Goal: Check status: Check status

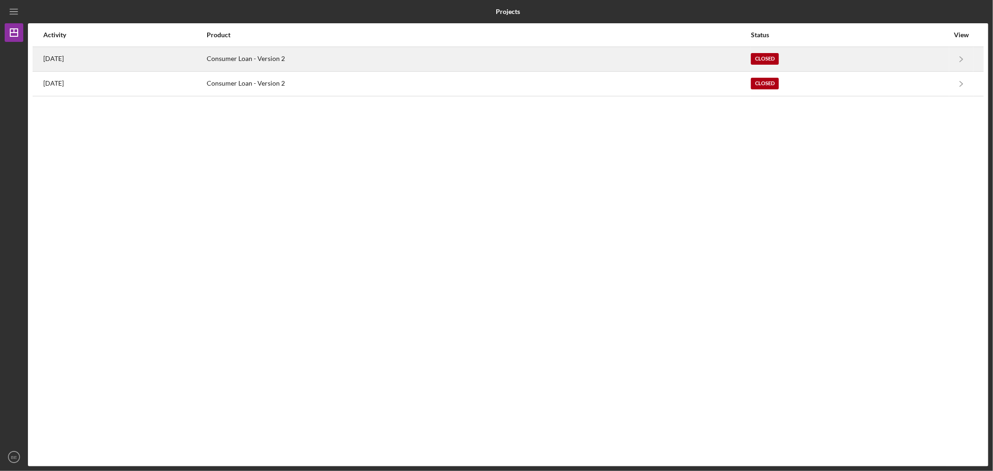
click at [78, 56] on div "[DATE]" at bounding box center [124, 58] width 163 height 23
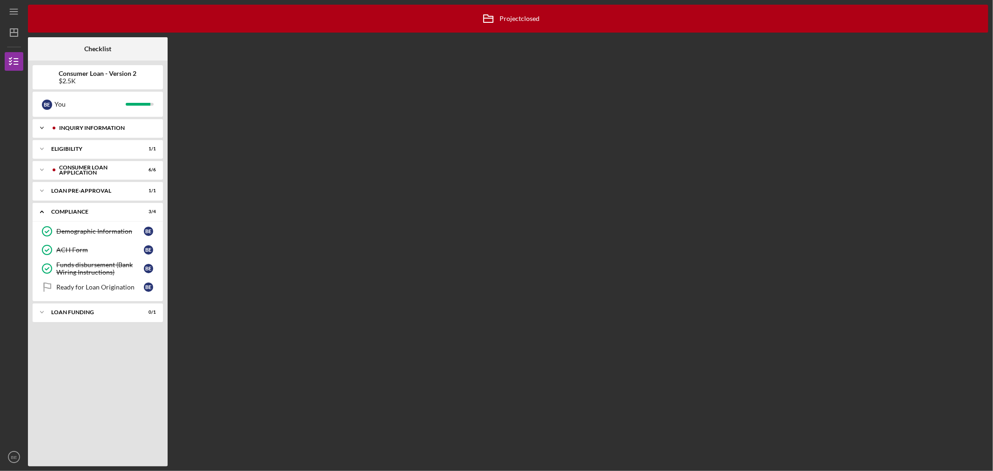
click at [133, 124] on div "Icon/Expander Inquiry Information 5 / 5" at bounding box center [98, 128] width 130 height 19
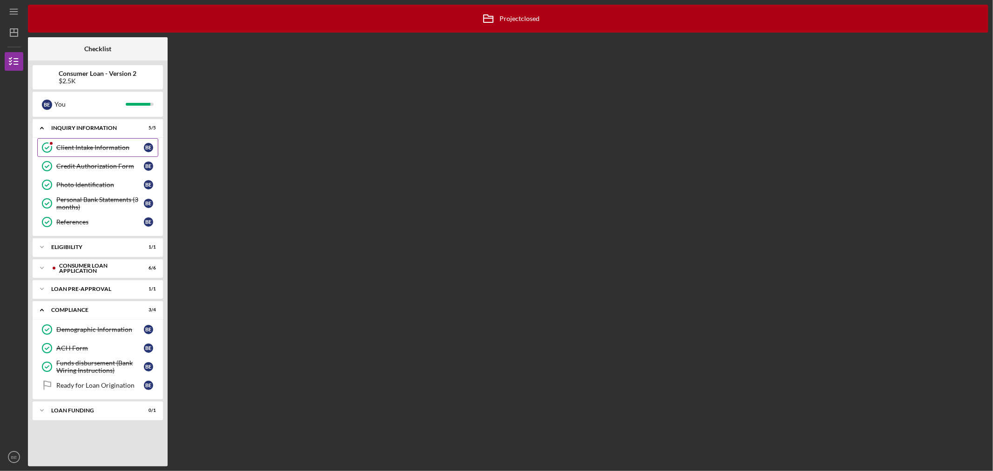
click at [71, 146] on div "Client Intake Information" at bounding box center [100, 147] width 88 height 7
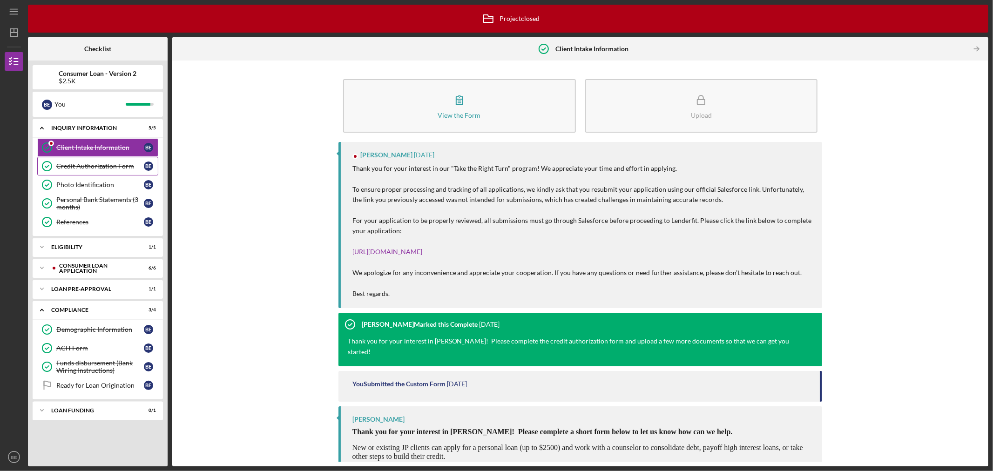
click at [71, 164] on div "Credit Authorization Form" at bounding box center [100, 166] width 88 height 7
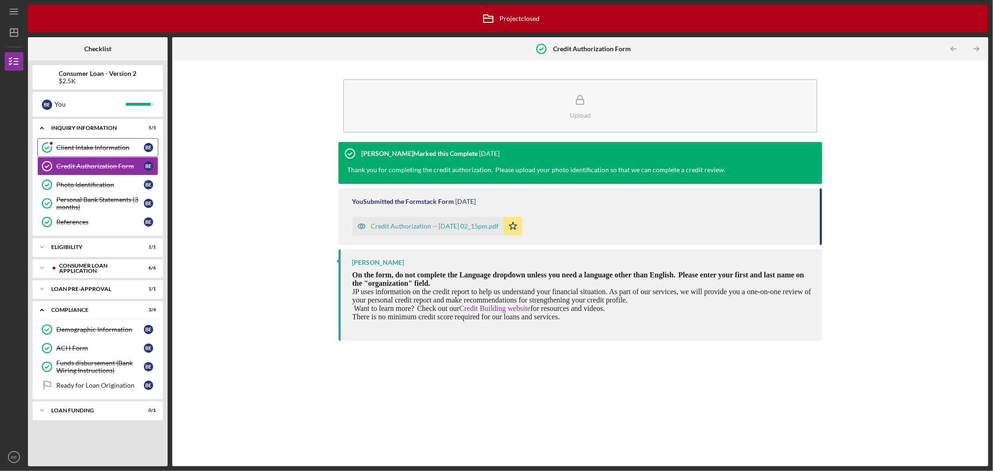
click at [82, 142] on link "Client Intake Information Client Intake Information B E" at bounding box center [97, 147] width 121 height 19
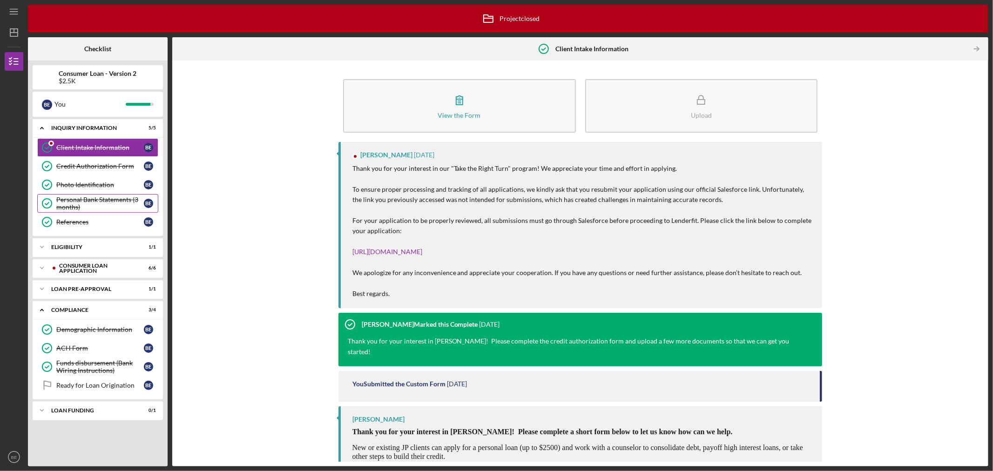
click at [107, 195] on link "Personal Bank Statements (3 months) Personal Bank Statements (3 months) B E" at bounding box center [97, 203] width 121 height 19
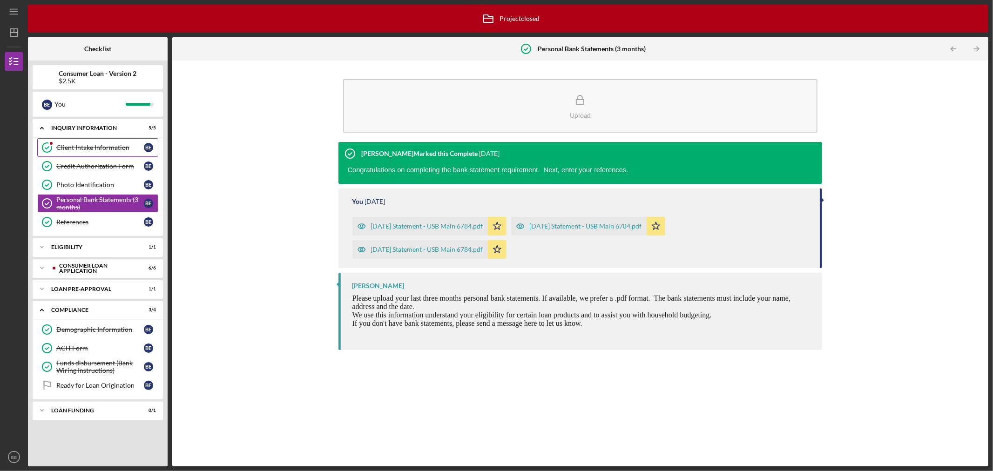
click at [101, 154] on link "Client Intake Information Client Intake Information B E" at bounding box center [97, 147] width 121 height 19
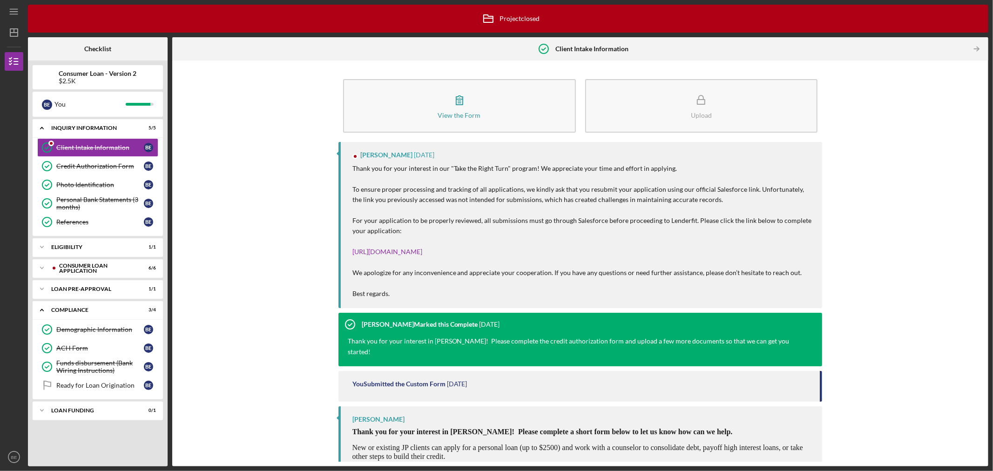
drag, startPoint x: 383, startPoint y: 161, endPoint x: 475, endPoint y: 153, distance: 92.5
click at [474, 153] on div "[PERSON_NAME] [DATE] Thank you for your interest in our "Take the Right Turn" p…" at bounding box center [581, 225] width 484 height 166
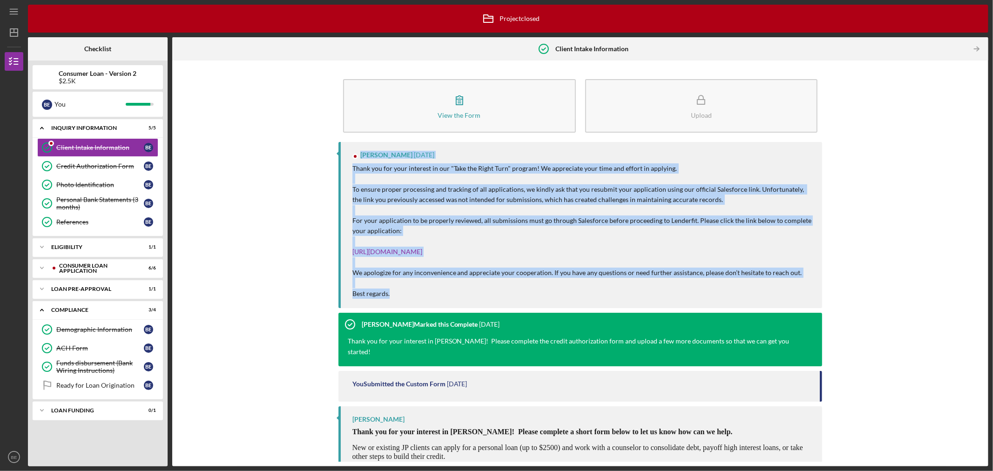
drag, startPoint x: 393, startPoint y: 294, endPoint x: 324, endPoint y: 148, distance: 161.4
click at [324, 148] on div "View the Form Form Upload [PERSON_NAME] [DATE] Thank you for your interest in o…" at bounding box center [580, 263] width 807 height 397
click at [48, 166] on polyline at bounding box center [47, 166] width 4 height 2
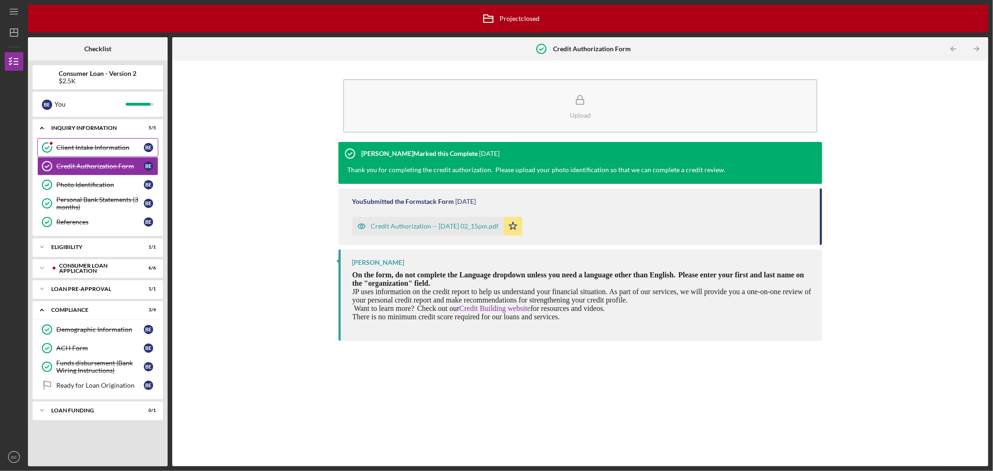
click at [85, 149] on div "Client Intake Information" at bounding box center [100, 147] width 88 height 7
